Goal: Information Seeking & Learning: Check status

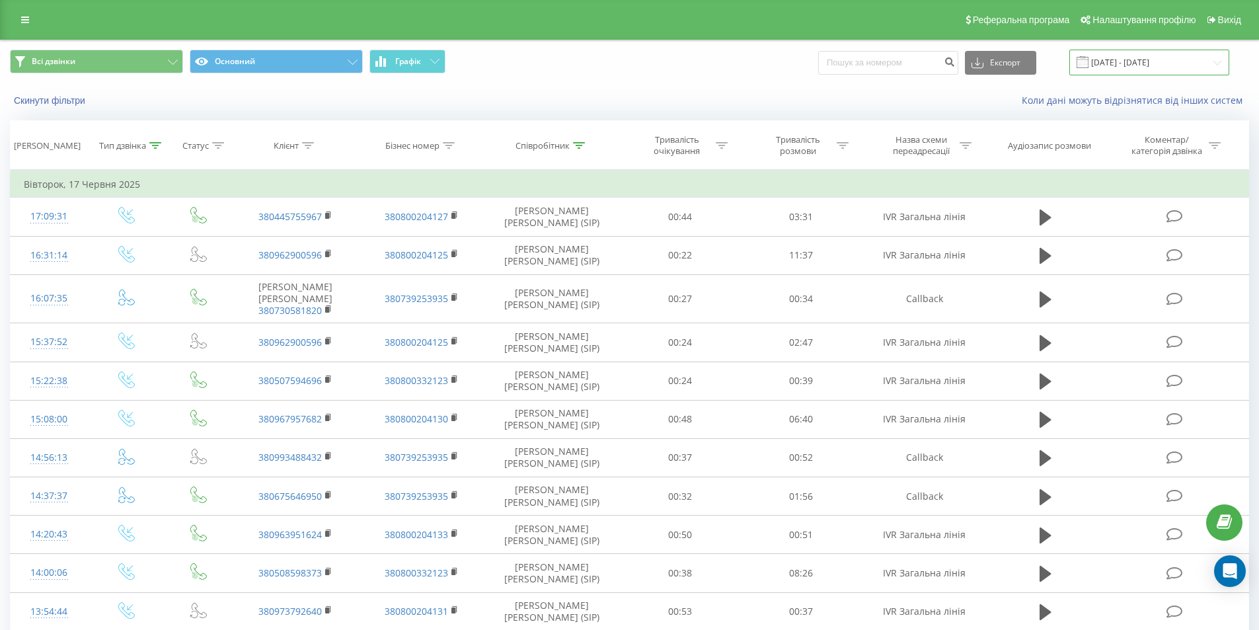
click at [1181, 65] on input "[DATE] - [DATE]" at bounding box center [1150, 63] width 160 height 26
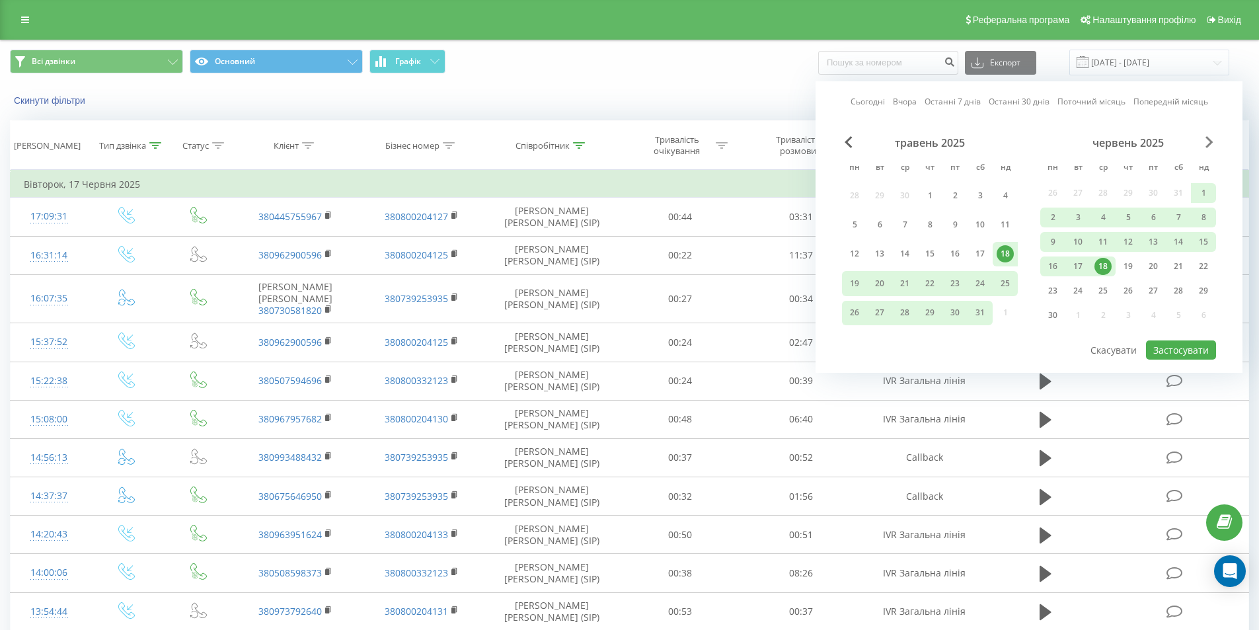
click at [1212, 139] on span "Next Month" at bounding box center [1210, 142] width 8 height 12
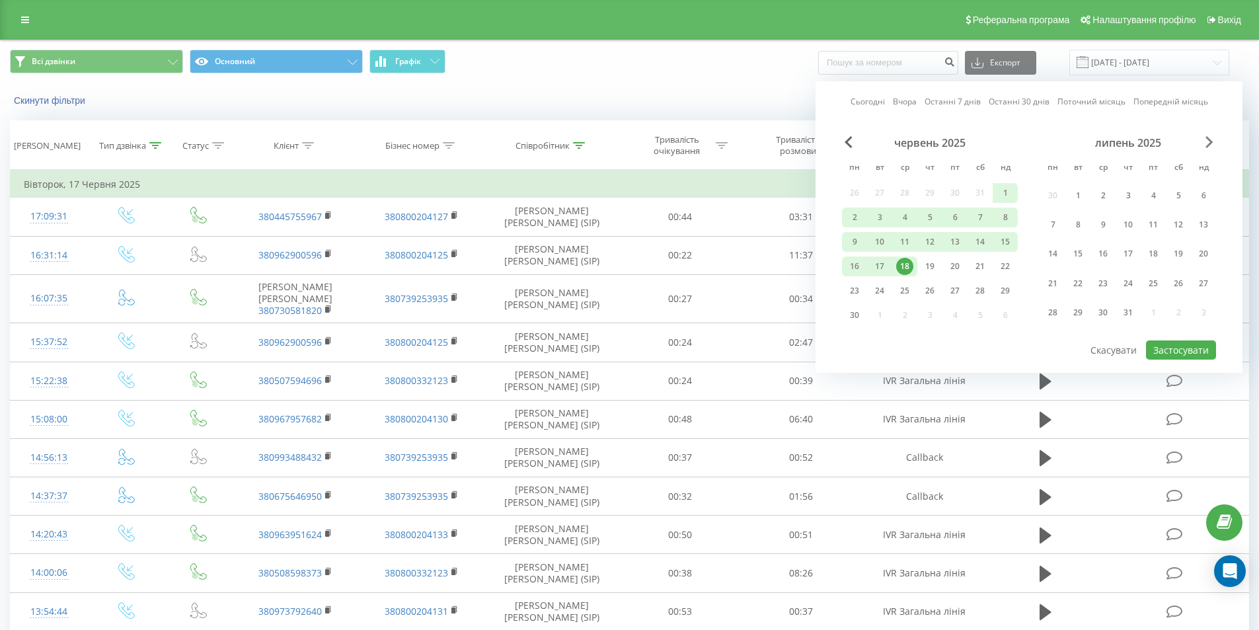
click at [1212, 139] on span "Next Month" at bounding box center [1210, 142] width 8 height 12
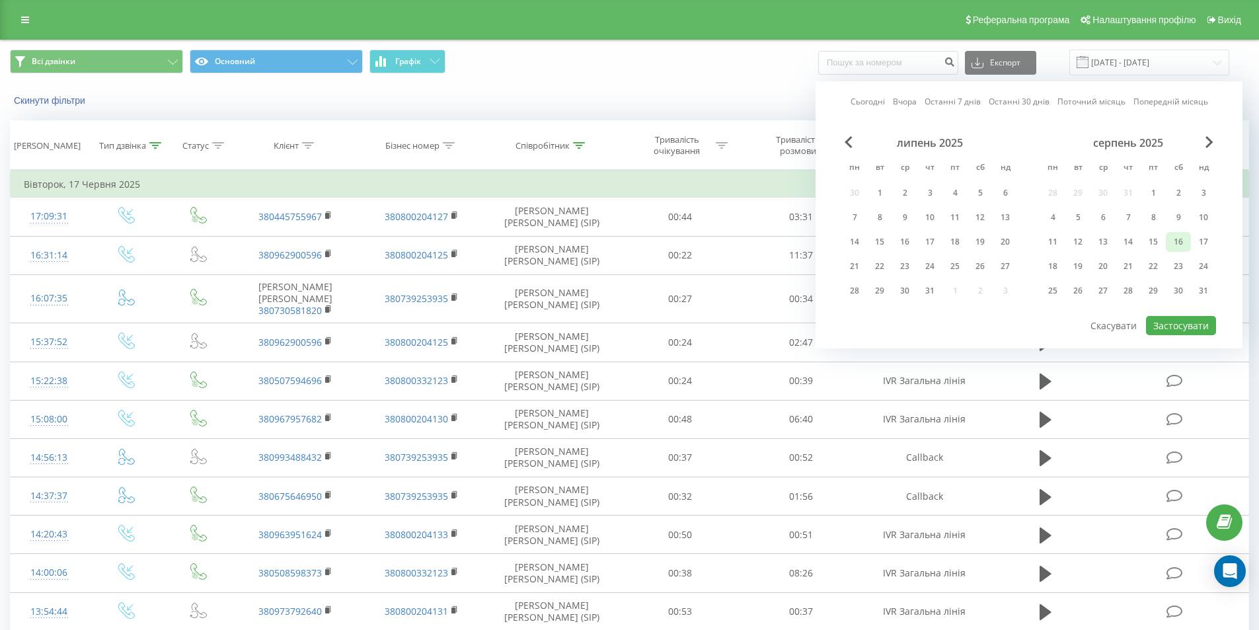
click at [1176, 240] on div "16" at bounding box center [1178, 241] width 17 height 17
click at [1056, 266] on div "18" at bounding box center [1053, 266] width 17 height 17
click at [1175, 327] on button "Застосувати" at bounding box center [1181, 325] width 70 height 19
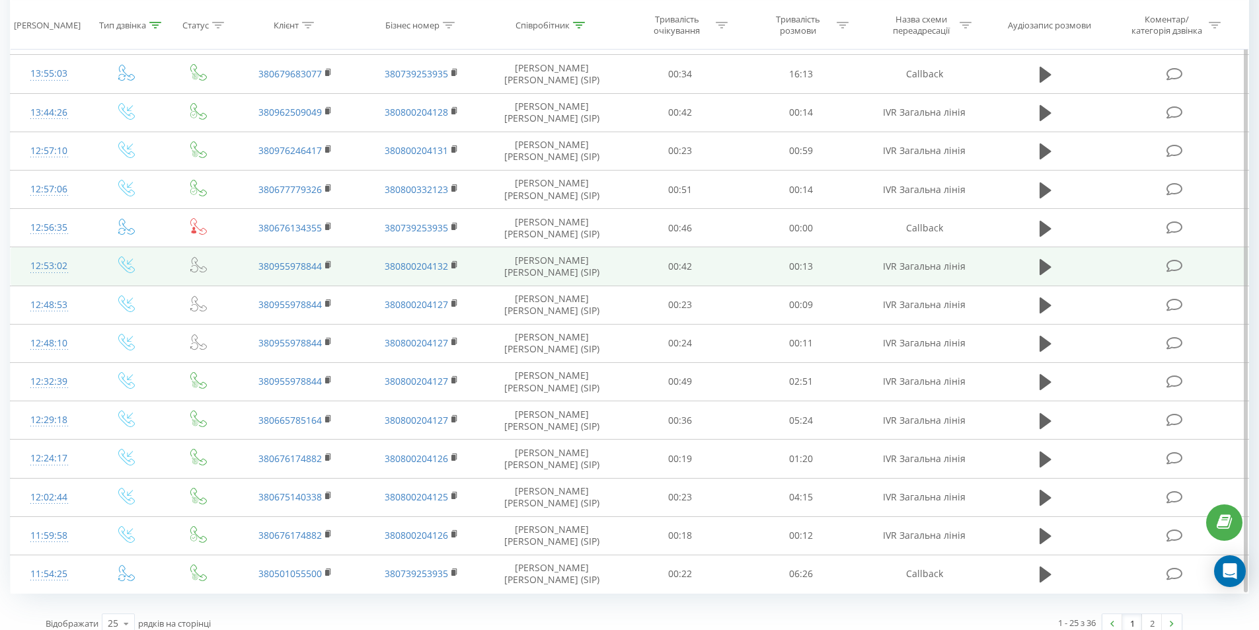
scroll to position [579, 0]
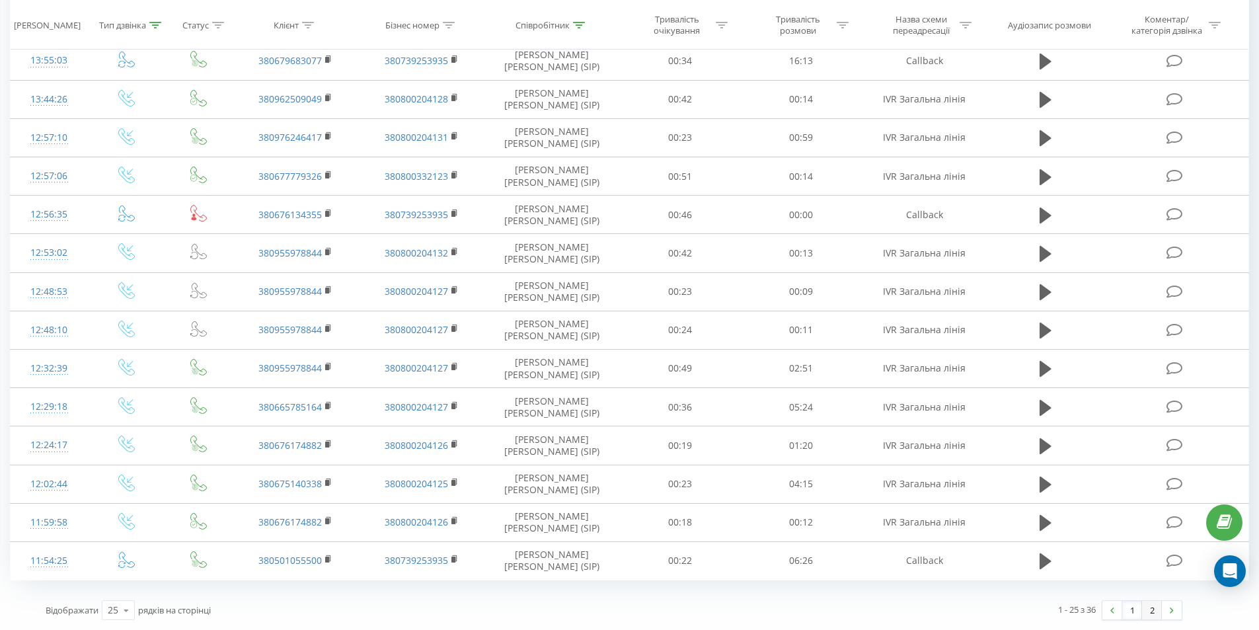
click at [1154, 611] on link "2" at bounding box center [1152, 610] width 20 height 19
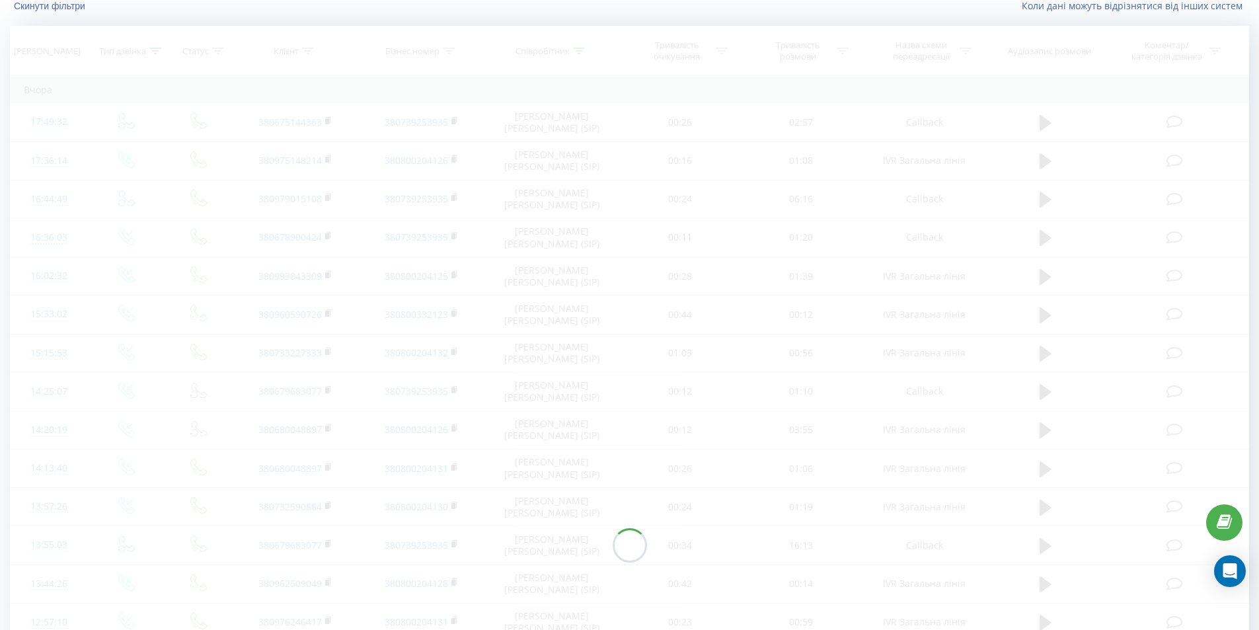
scroll to position [39, 0]
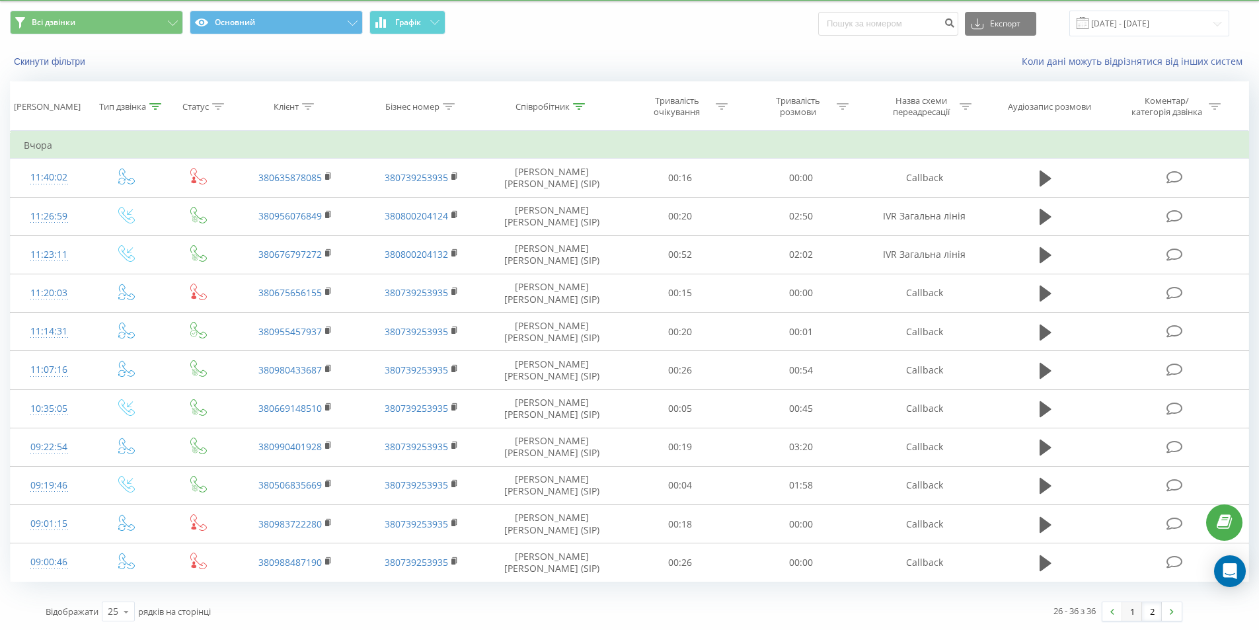
click at [1132, 612] on link "1" at bounding box center [1133, 611] width 20 height 19
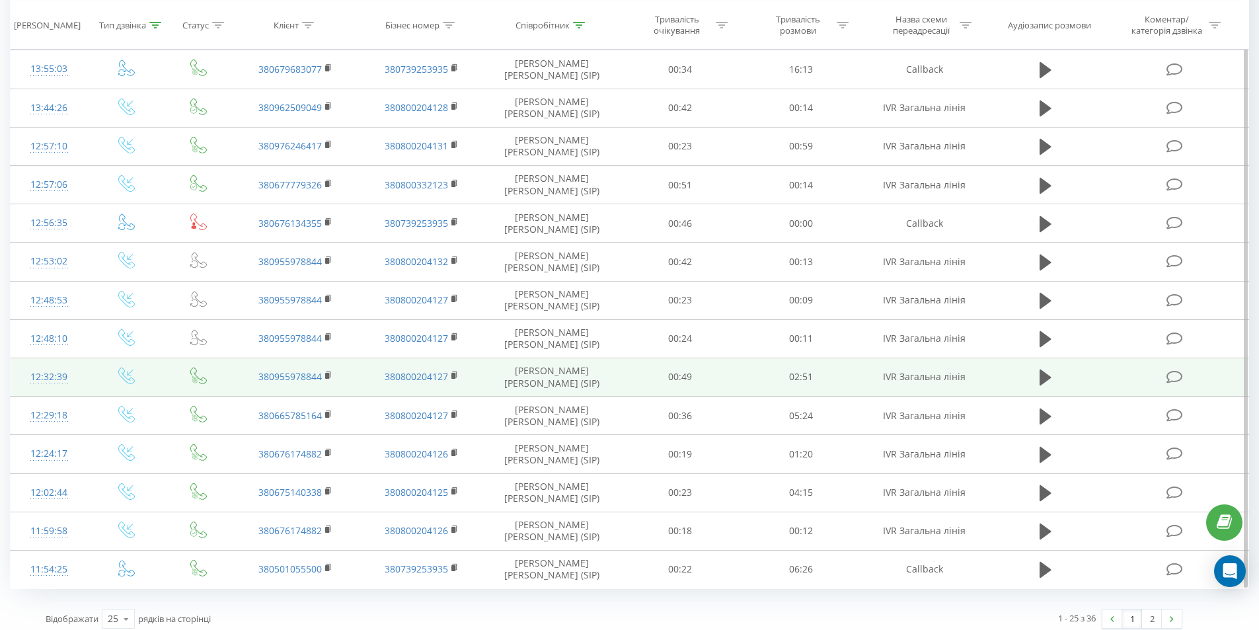
scroll to position [579, 0]
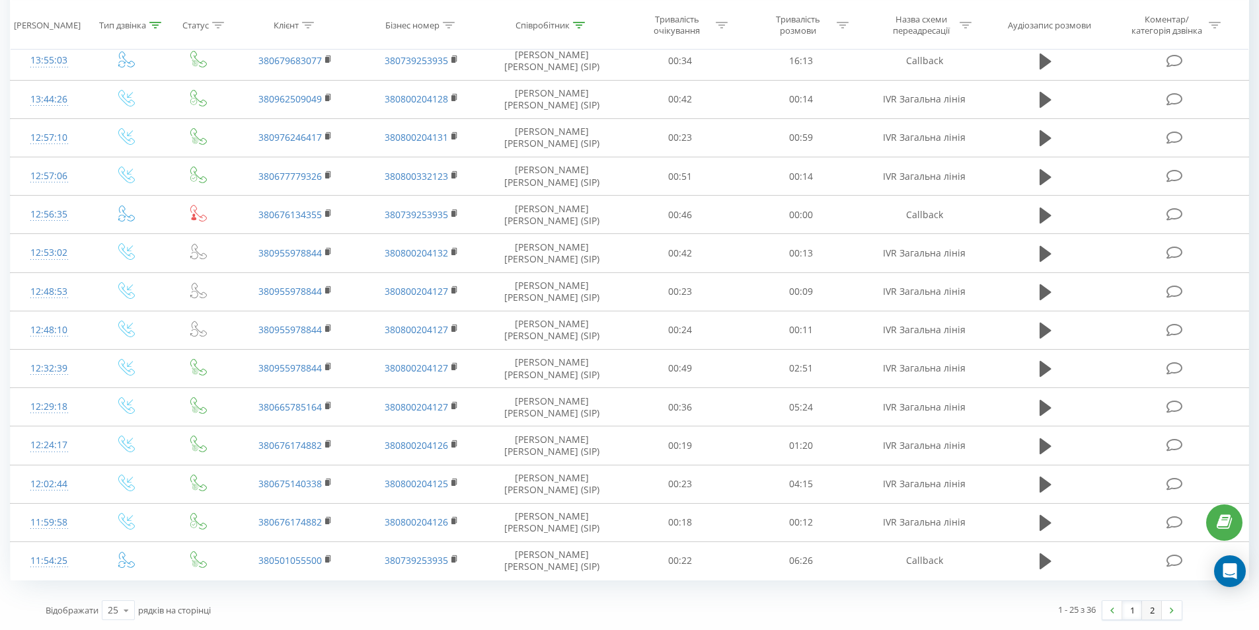
click at [1150, 608] on link "2" at bounding box center [1152, 610] width 20 height 19
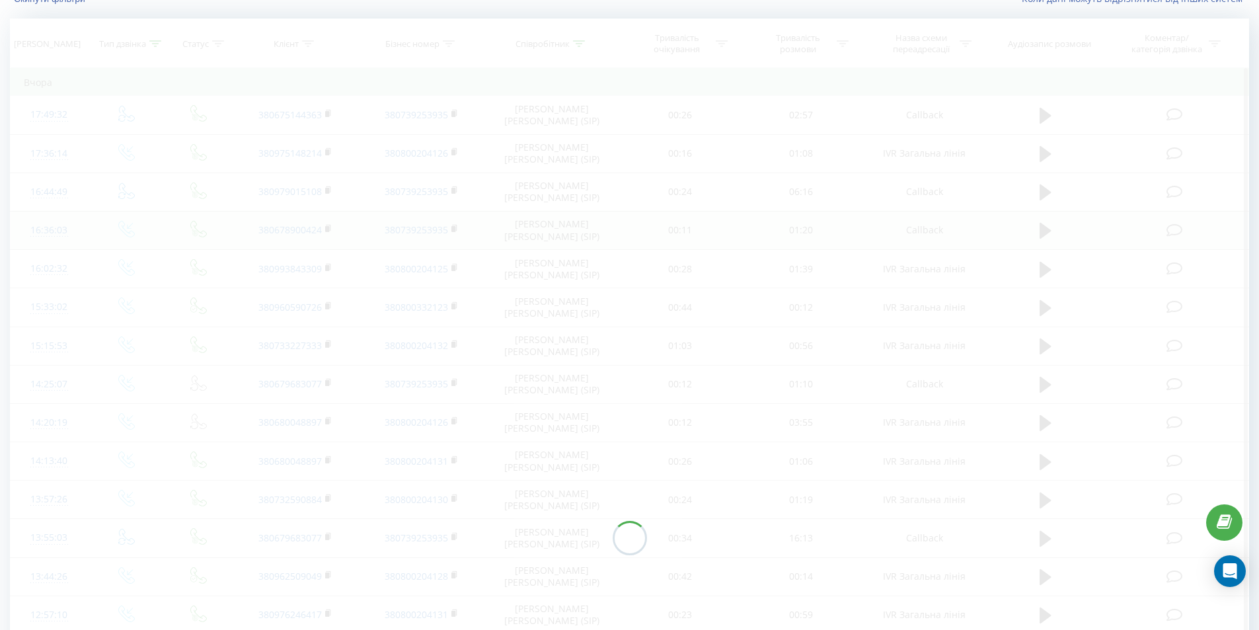
scroll to position [40, 0]
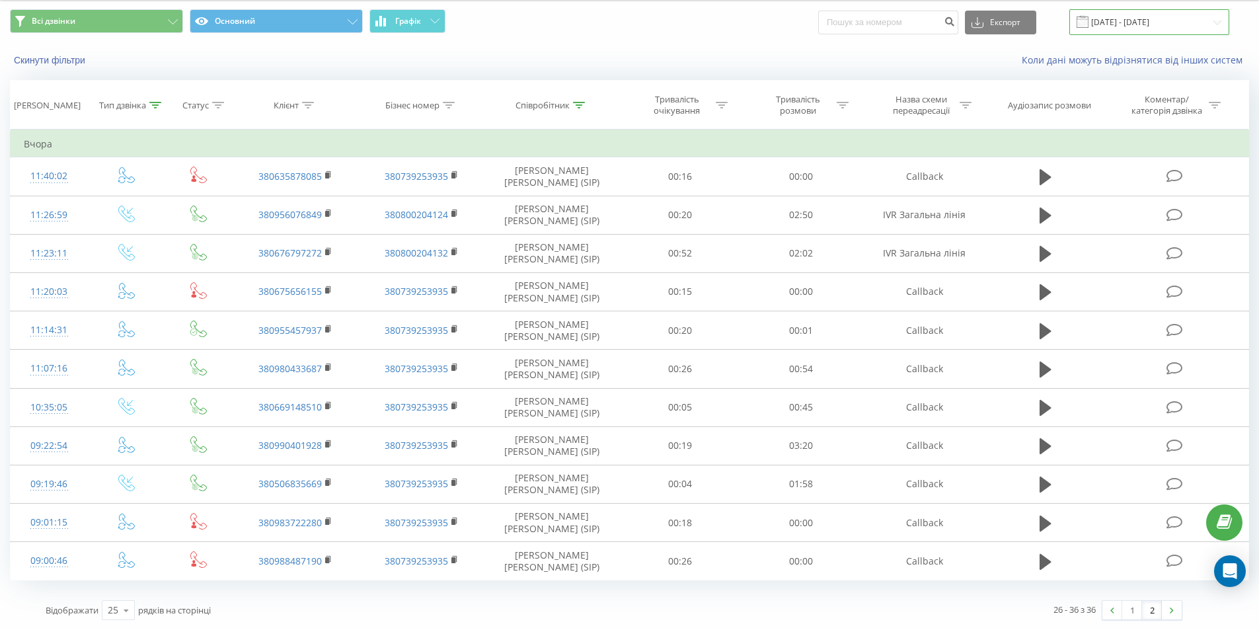
click at [1175, 30] on input "16.08.2025 - 18.08.2025" at bounding box center [1150, 22] width 160 height 26
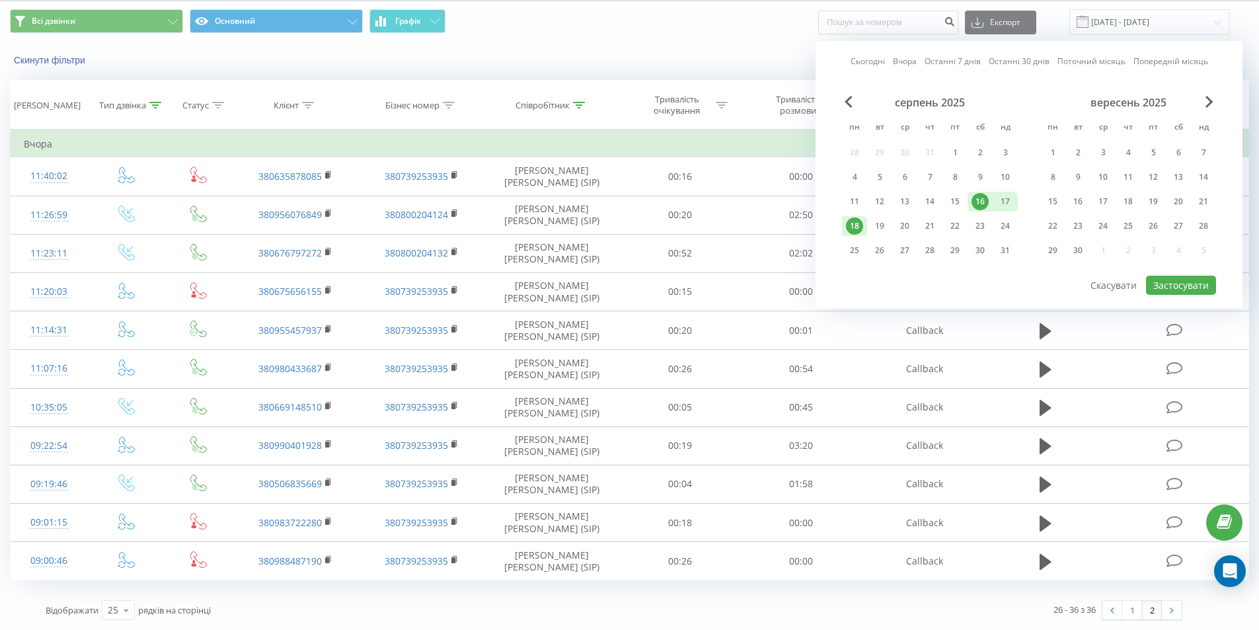
click at [859, 226] on div "18" at bounding box center [854, 226] width 17 height 17
click at [1178, 281] on button "Застосувати" at bounding box center [1181, 285] width 70 height 19
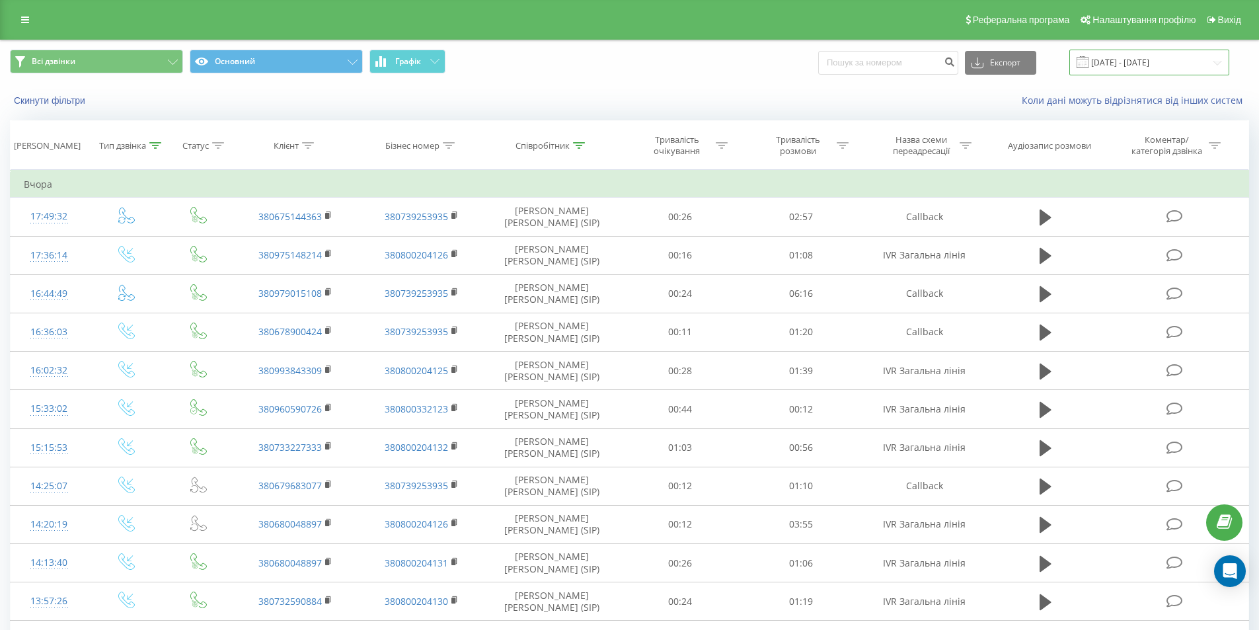
click at [1172, 63] on input "18.08.2025 - 18.08.2025" at bounding box center [1150, 63] width 160 height 26
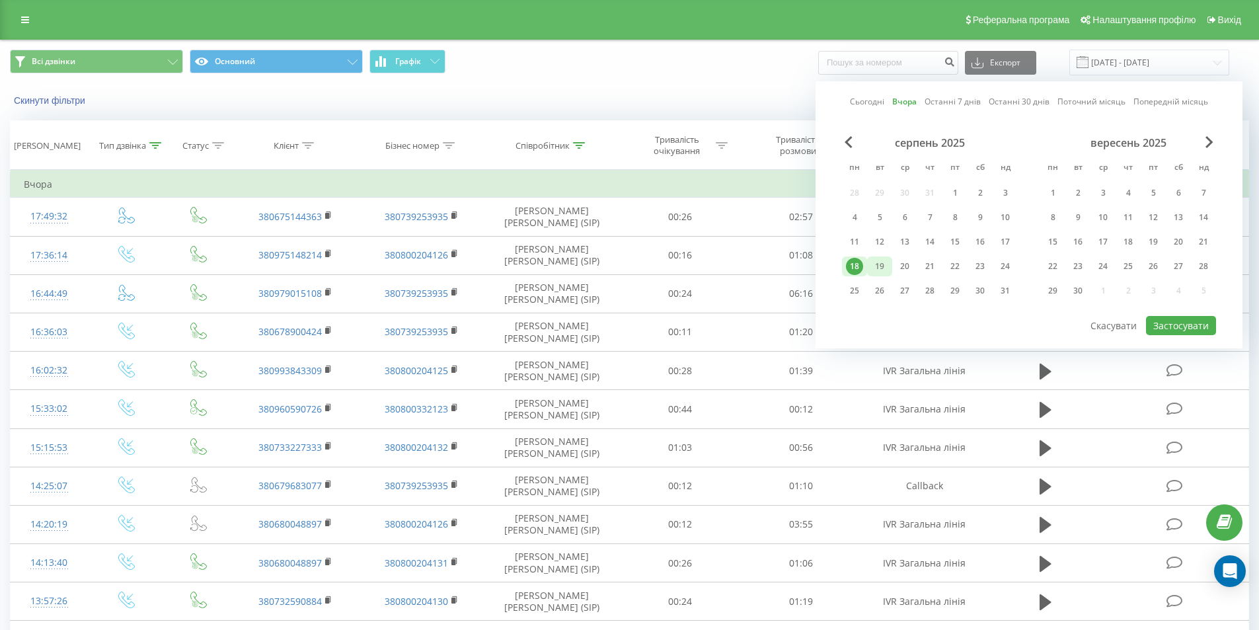
click at [881, 269] on div "19" at bounding box center [879, 266] width 17 height 17
click at [1187, 332] on button "Застосувати" at bounding box center [1181, 325] width 70 height 19
type input "[DATE] - [DATE]"
